Goal: Information Seeking & Learning: Learn about a topic

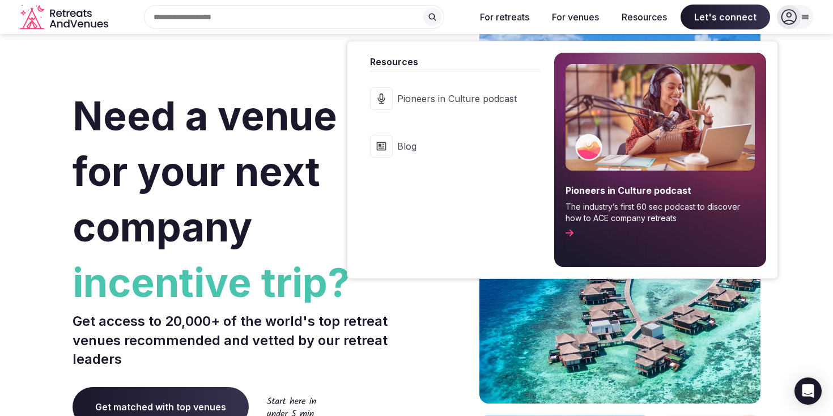
click at [645, 13] on button "Resources" at bounding box center [645, 17] width 64 height 25
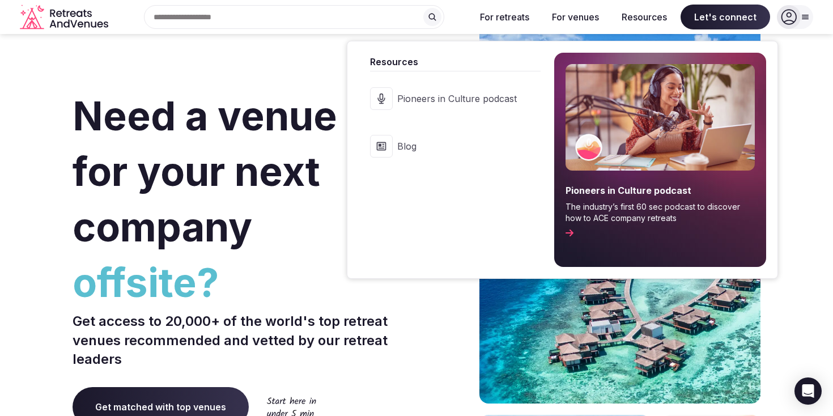
click at [656, 19] on button "Resources" at bounding box center [645, 17] width 64 height 25
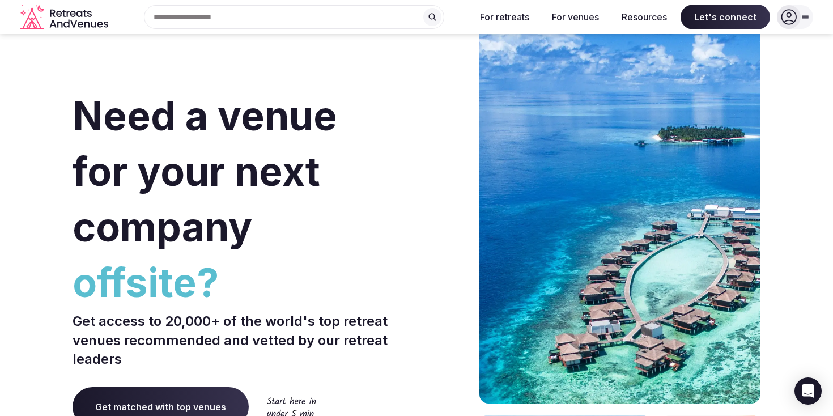
click at [656, 19] on button "Resources" at bounding box center [645, 17] width 64 height 25
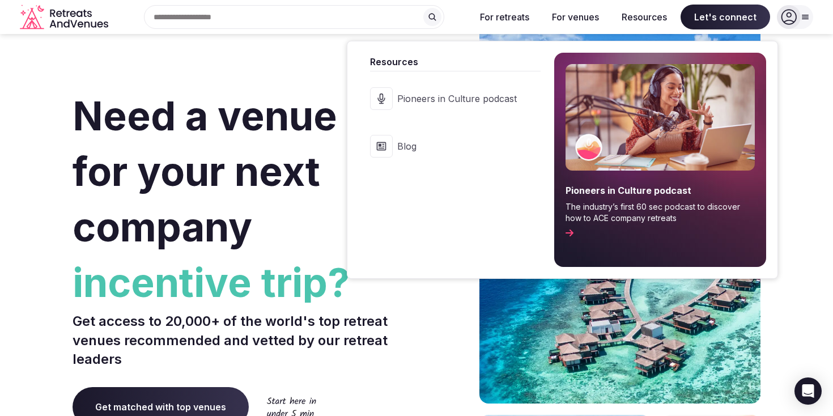
click at [437, 146] on span "Blog" at bounding box center [457, 146] width 120 height 12
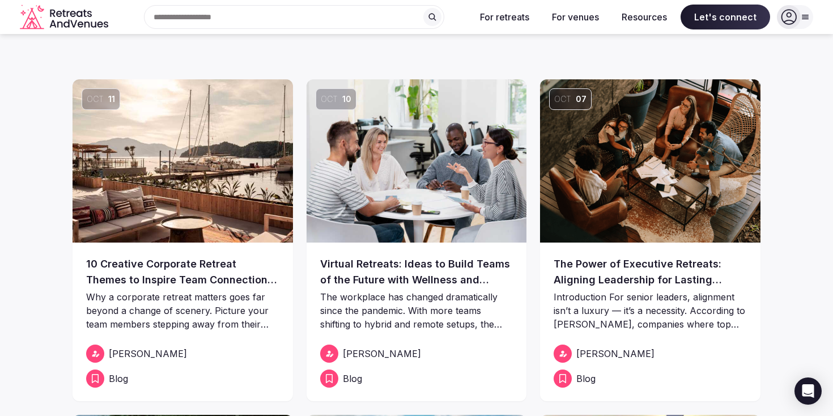
click at [227, 16] on div "Search Popular Destinations [GEOGRAPHIC_DATA], [GEOGRAPHIC_DATA] [GEOGRAPHIC_DA…" at bounding box center [290, 17] width 354 height 24
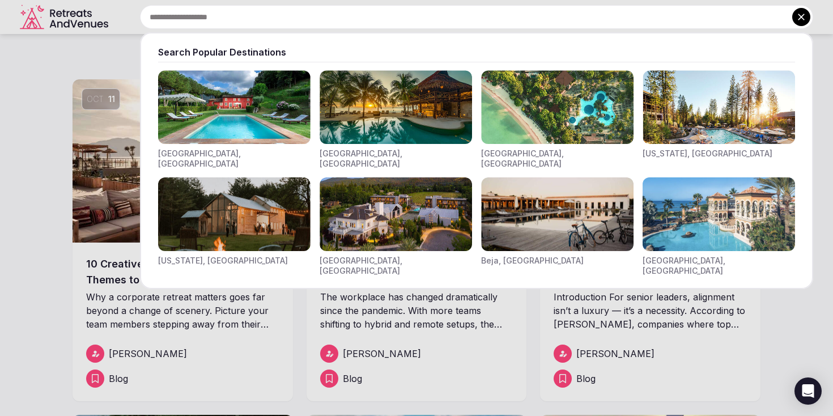
click at [98, 45] on div at bounding box center [416, 208] width 833 height 416
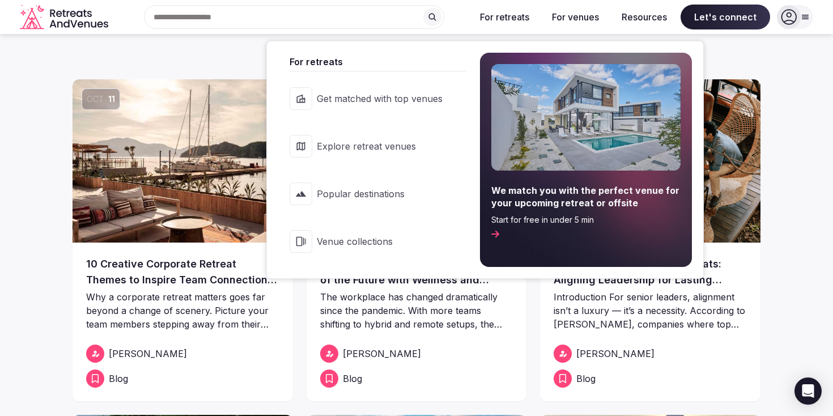
click at [517, 15] on button "For retreats" at bounding box center [504, 17] width 67 height 25
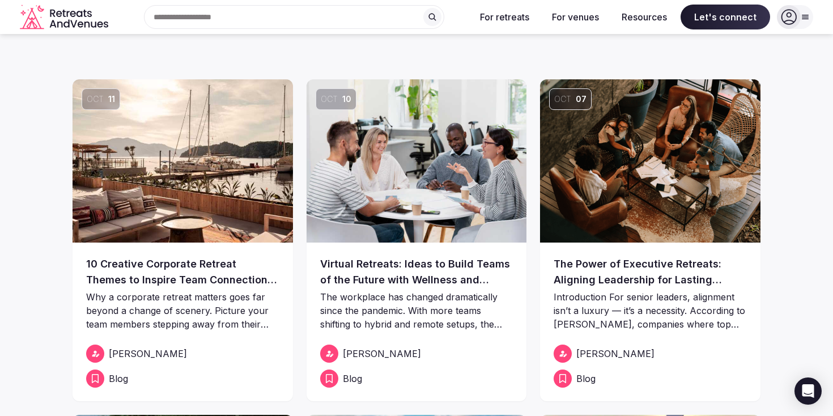
click at [92, 13] on icon "Retreats and Venues company logo" at bounding box center [65, 18] width 91 height 26
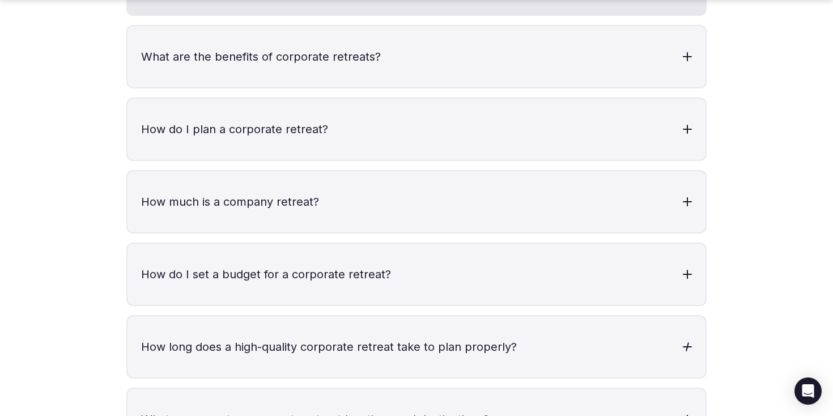
scroll to position [3581, 0]
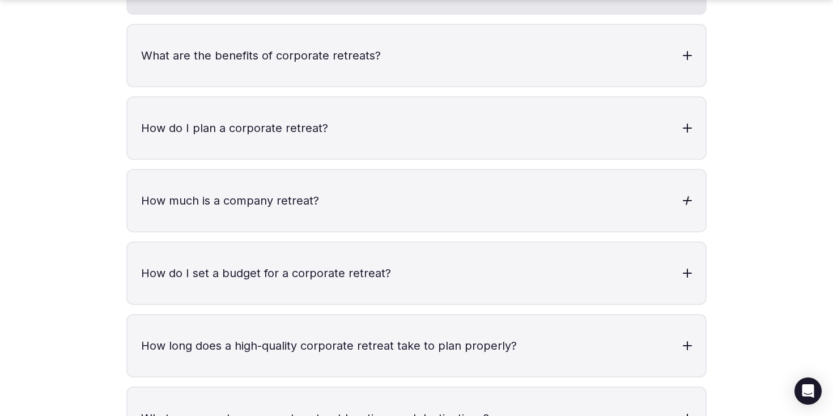
click at [574, 192] on h3 "How much is a company retreat?" at bounding box center [417, 200] width 578 height 61
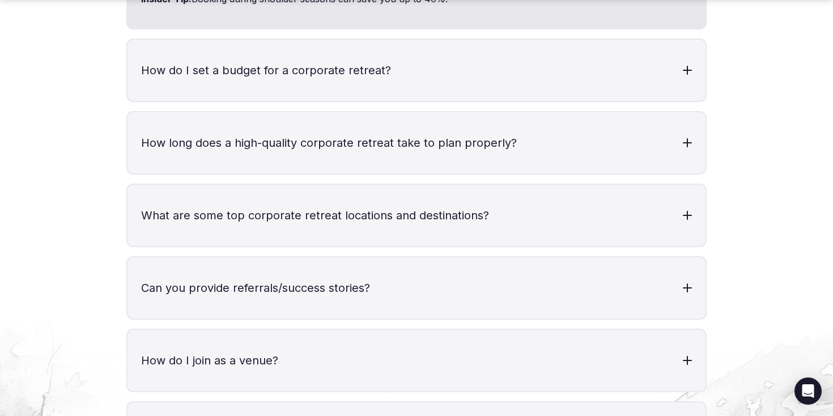
scroll to position [3941, 0]
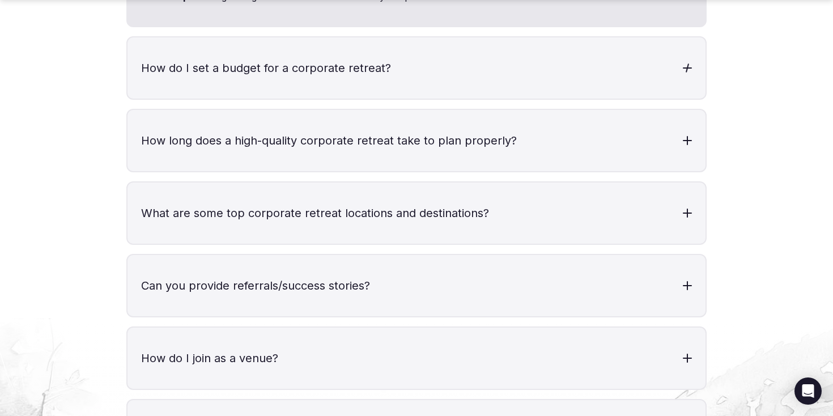
click at [433, 68] on h3 "How do I set a budget for a corporate retreat?" at bounding box center [417, 67] width 578 height 61
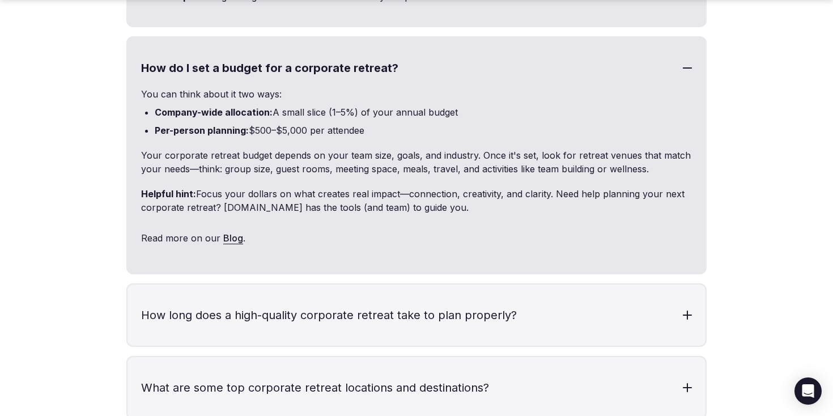
click at [226, 226] on link "Blog" at bounding box center [233, 238] width 20 height 25
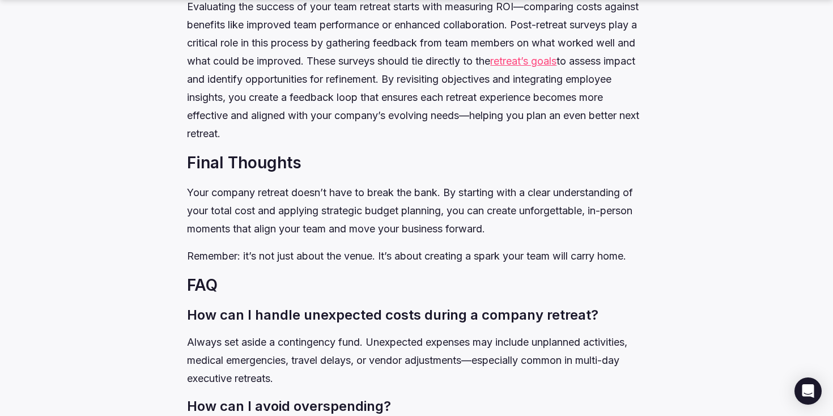
scroll to position [6192, 0]
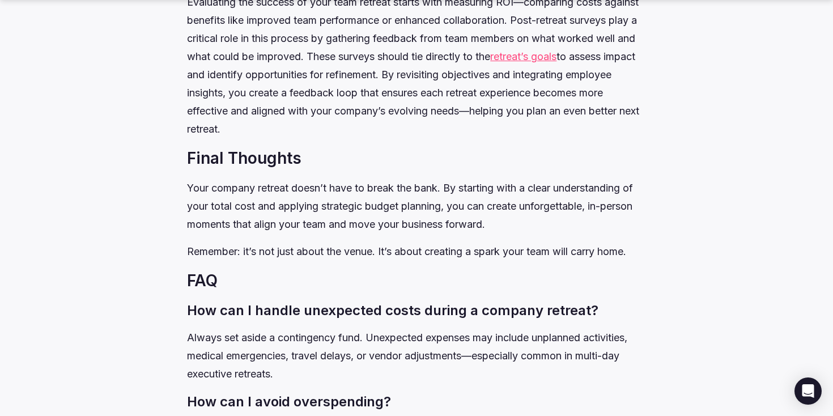
drag, startPoint x: 405, startPoint y: 125, endPoint x: 487, endPoint y: 136, distance: 82.4
click at [487, 136] on p "Evaluating the success of your team retreat starts with measuring ROI—comparing…" at bounding box center [416, 65] width 459 height 145
drag, startPoint x: 443, startPoint y: 113, endPoint x: 503, endPoint y: 146, distance: 68.0
click at [534, 138] on p "Evaluating the success of your team retreat starts with measuring ROI—comparing…" at bounding box center [416, 65] width 459 height 145
click at [461, 138] on p "Evaluating the success of your team retreat starts with measuring ROI—comparing…" at bounding box center [416, 65] width 459 height 145
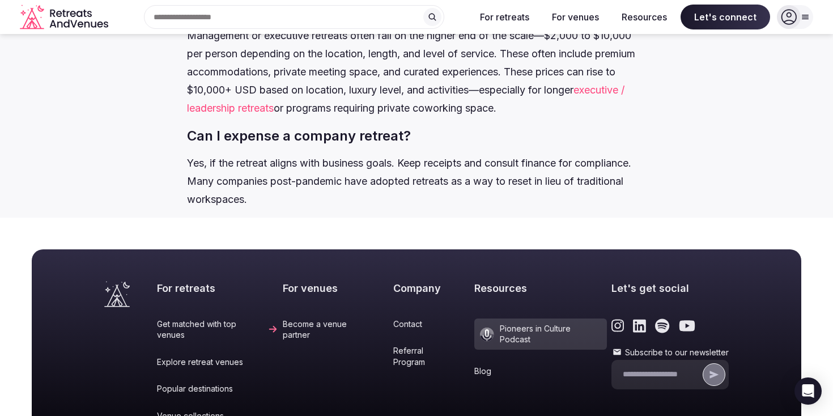
scroll to position [6786, 0]
